Goal: Transaction & Acquisition: Purchase product/service

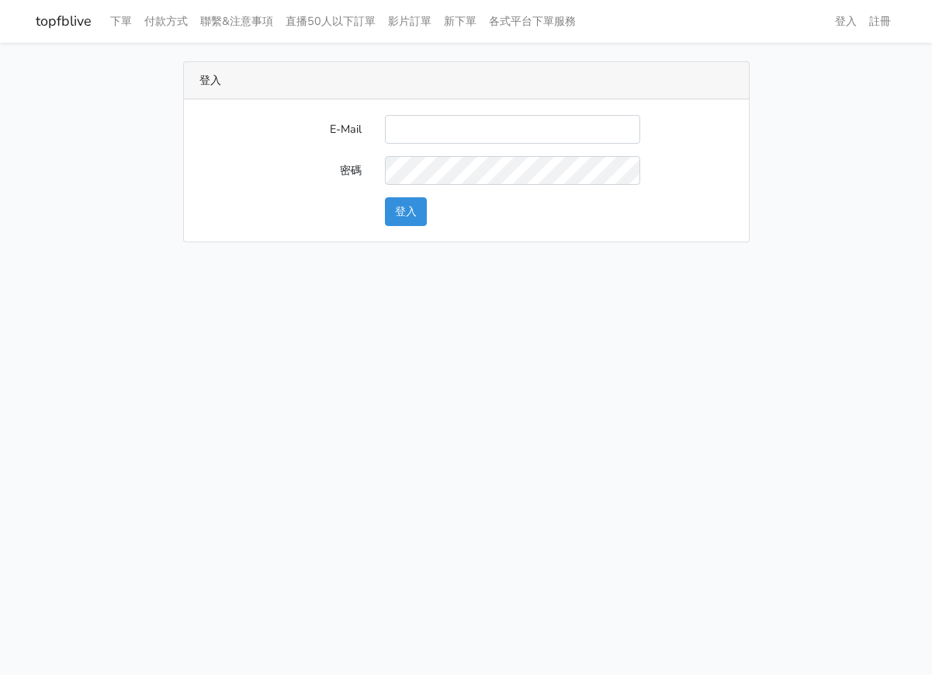
click at [428, 146] on form "E-Mail 密碼 登入" at bounding box center [466, 170] width 534 height 111
click at [433, 127] on input "E-Mail" at bounding box center [512, 129] width 255 height 29
type input "[EMAIL_ADDRESS][DOMAIN_NAME]"
click at [425, 201] on button "登入" at bounding box center [406, 211] width 42 height 29
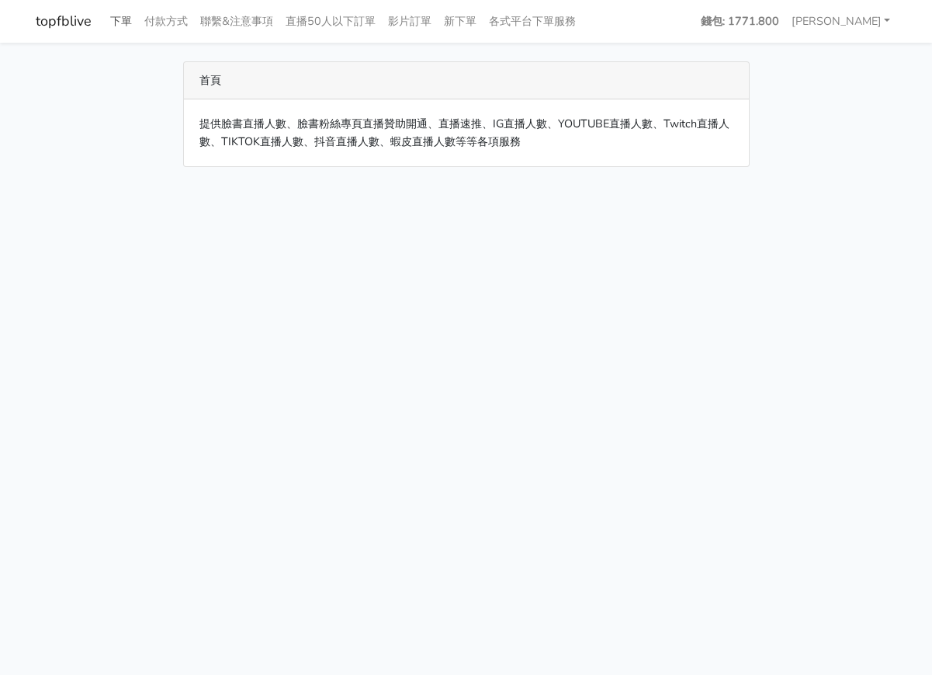
click at [127, 21] on link "下單" at bounding box center [121, 21] width 34 height 30
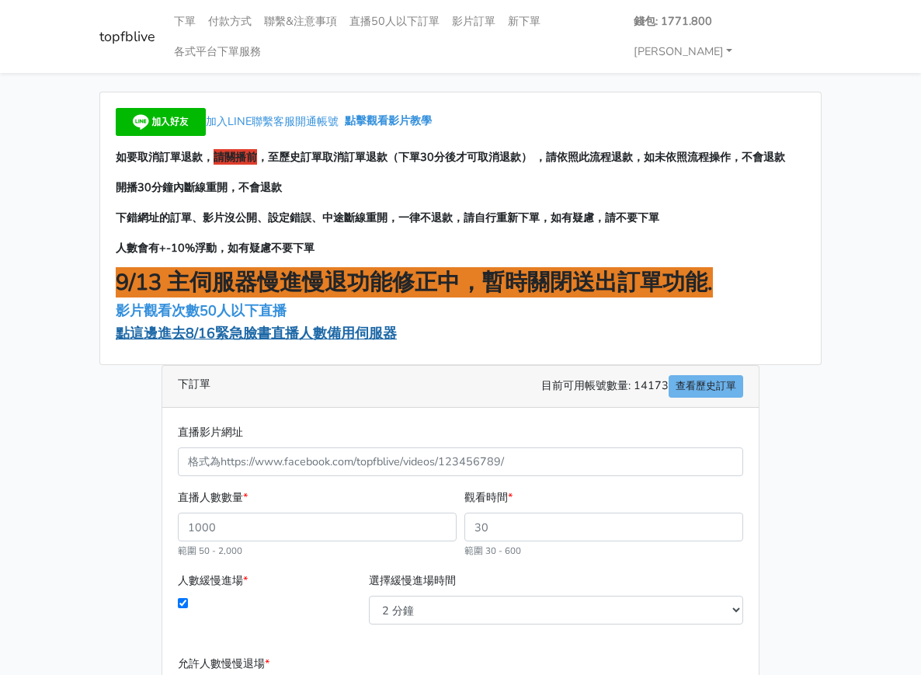
click at [245, 324] on span "點這邊進去8/16緊急臉書直播人數備用伺服器" at bounding box center [256, 333] width 281 height 19
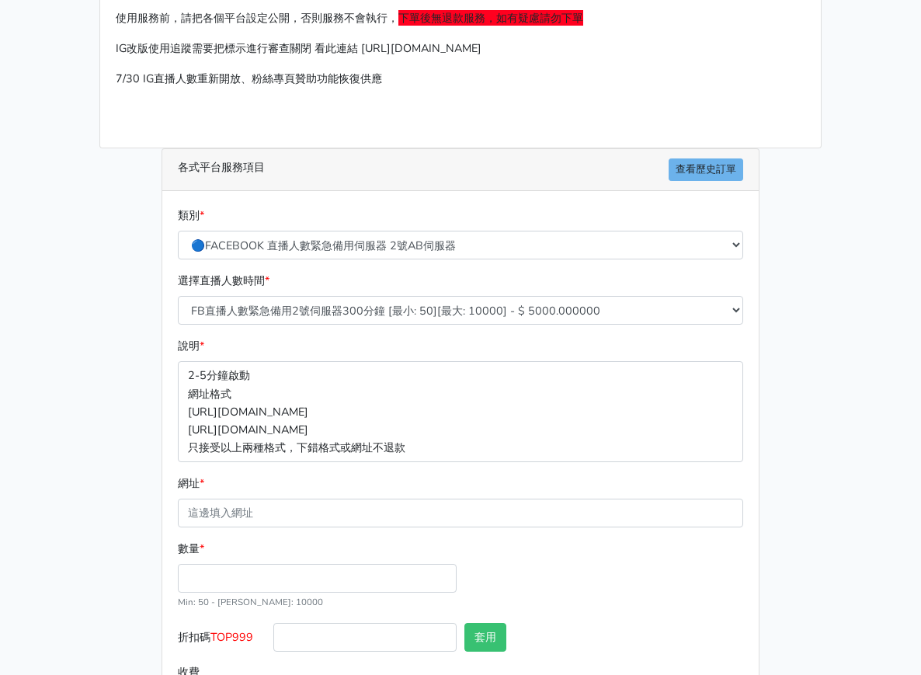
scroll to position [204, 0]
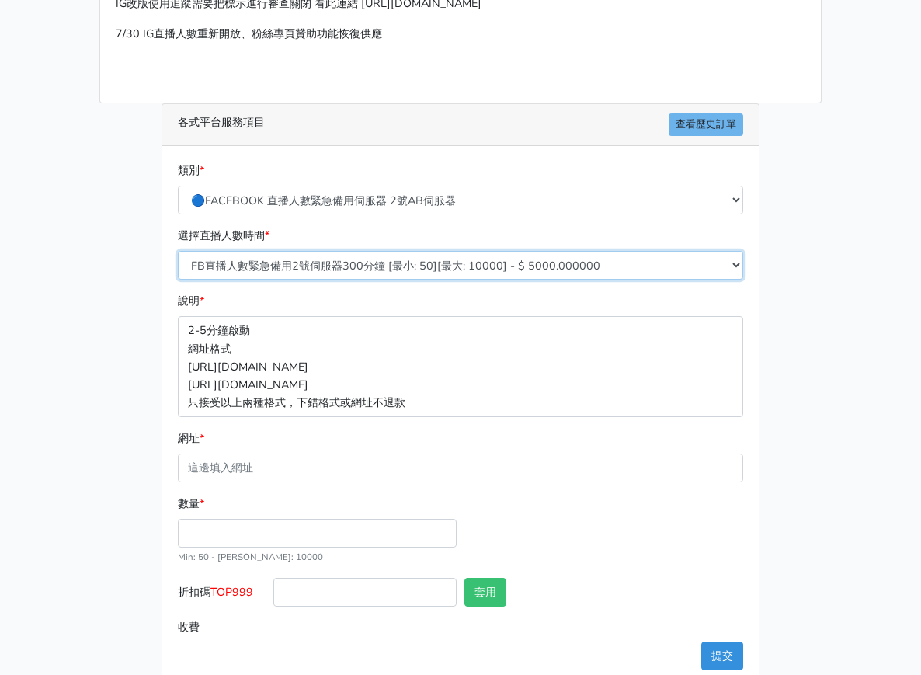
click at [338, 251] on select "FB直播人數緊急備用2號伺服器300分鐘 [最小: 50][最大: 10000] - $ 5000.000000 FB直播人數緊急備用2號伺服器60分鐘 [最…" at bounding box center [460, 265] width 565 height 29
select select "573"
click at [178, 251] on select "FB直播人數緊急備用2號伺服器300分鐘 [最小: 50][最大: 10000] - $ 5000.000000 FB直播人數緊急備用2號伺服器60分鐘 [最…" at bounding box center [460, 265] width 565 height 29
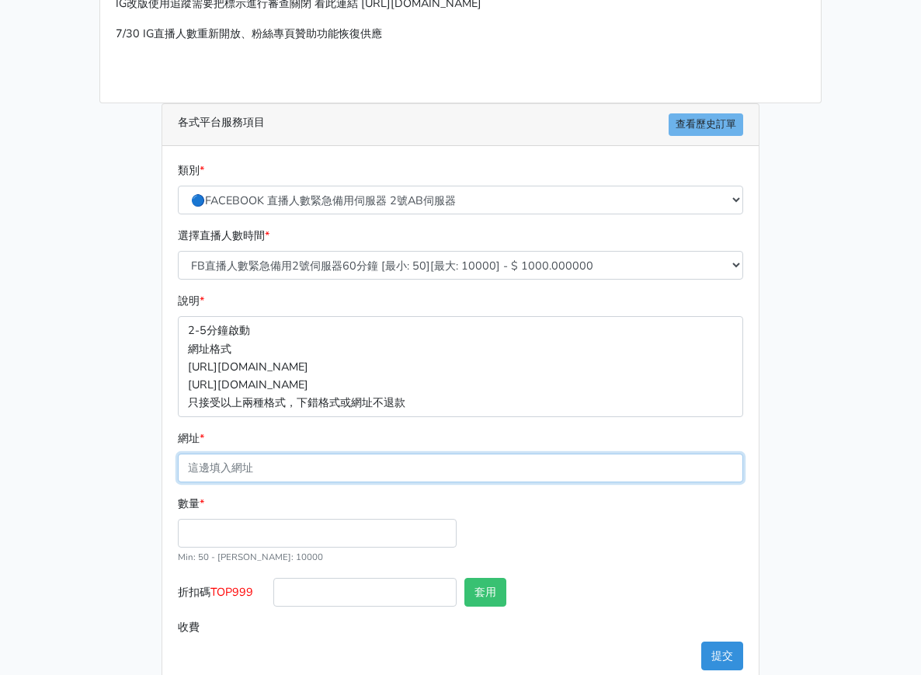
click at [256, 453] on input "網址 *" at bounding box center [460, 467] width 565 height 29
paste input "https://www.facebook.com/abbyli1016/videos/841431551556446/?notif_id=1758206674…"
type input "https://www.facebook.com/abbyli1016/videos/841431551556446/?notif_id=1758206674…"
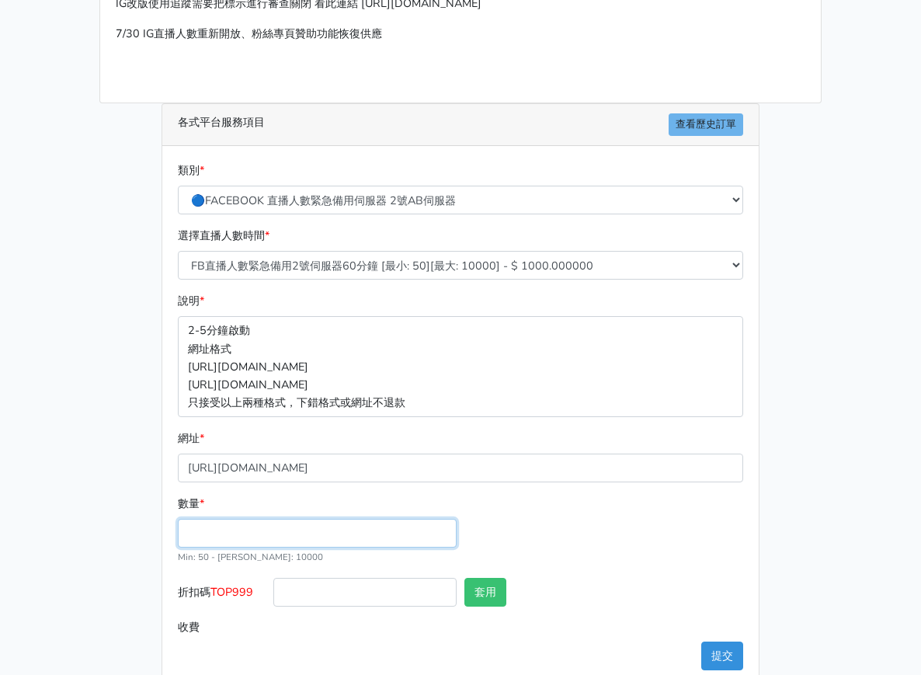
click at [178, 519] on input "數量 *" at bounding box center [317, 533] width 279 height 29
type input "50"
type input "50.000"
click at [743, 641] on button "提交" at bounding box center [722, 655] width 42 height 29
